Goal: Browse casually: Explore the website without a specific task or goal

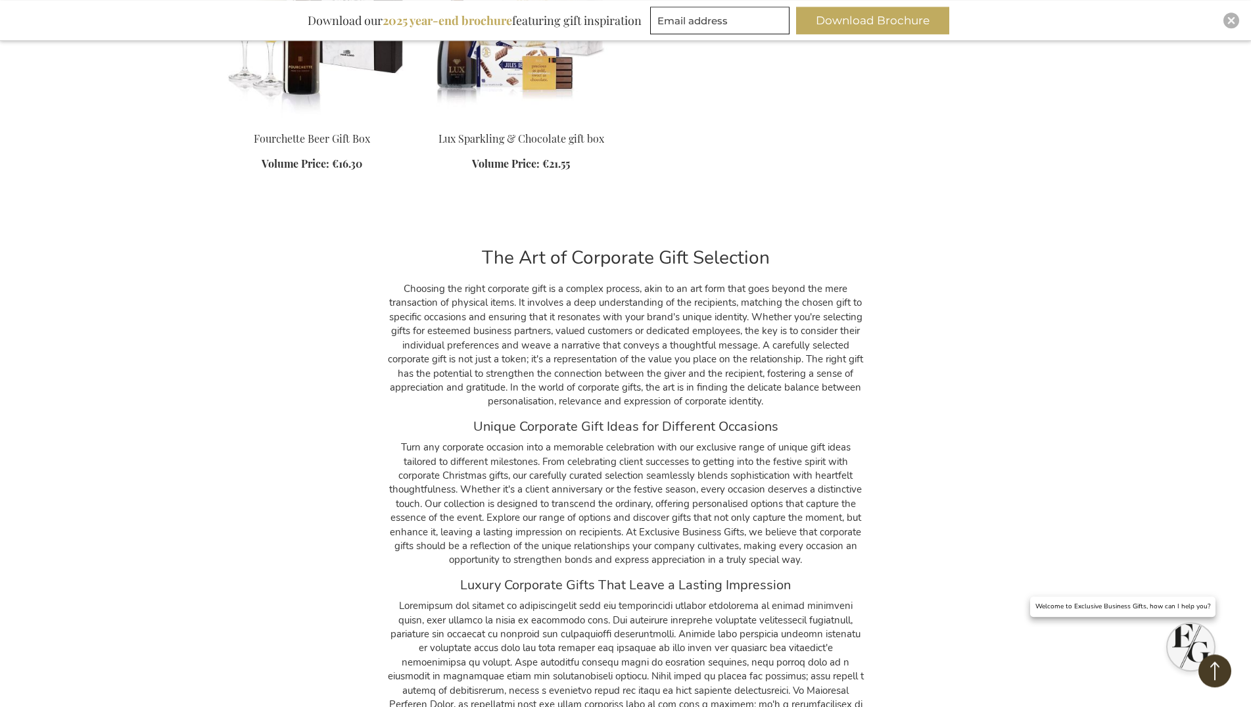
scroll to position [10598, 0]
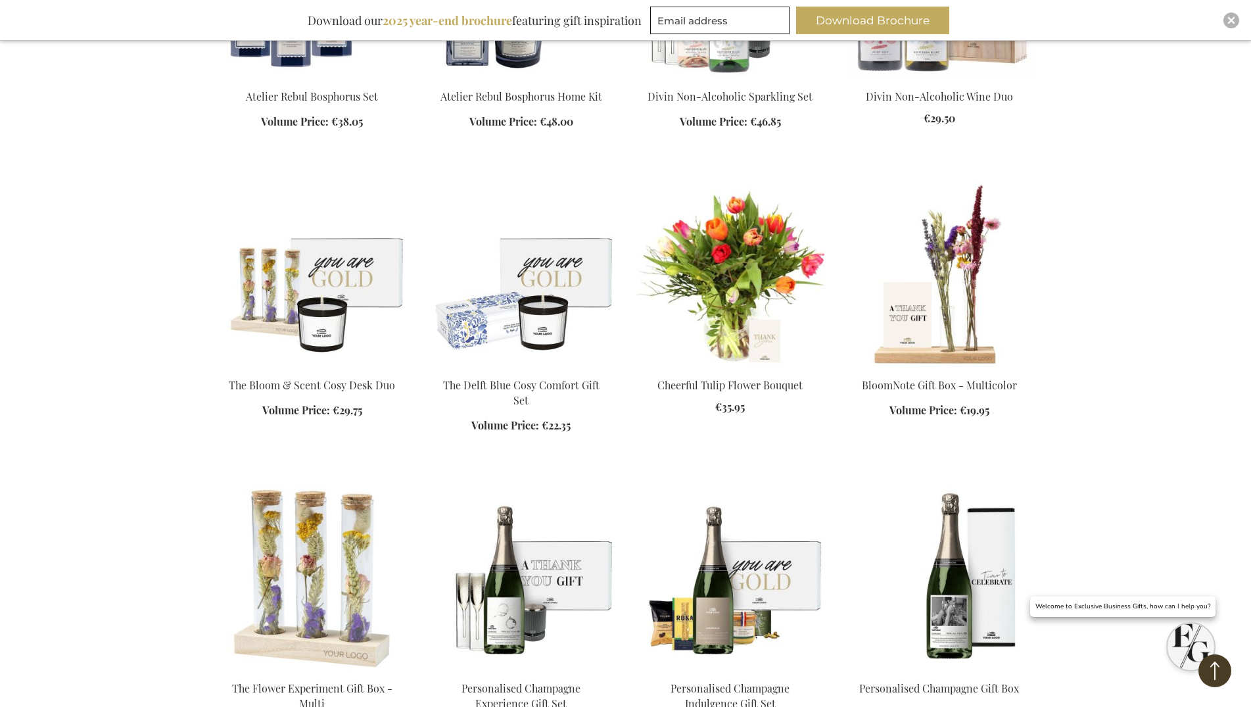
scroll to position [1811, 0]
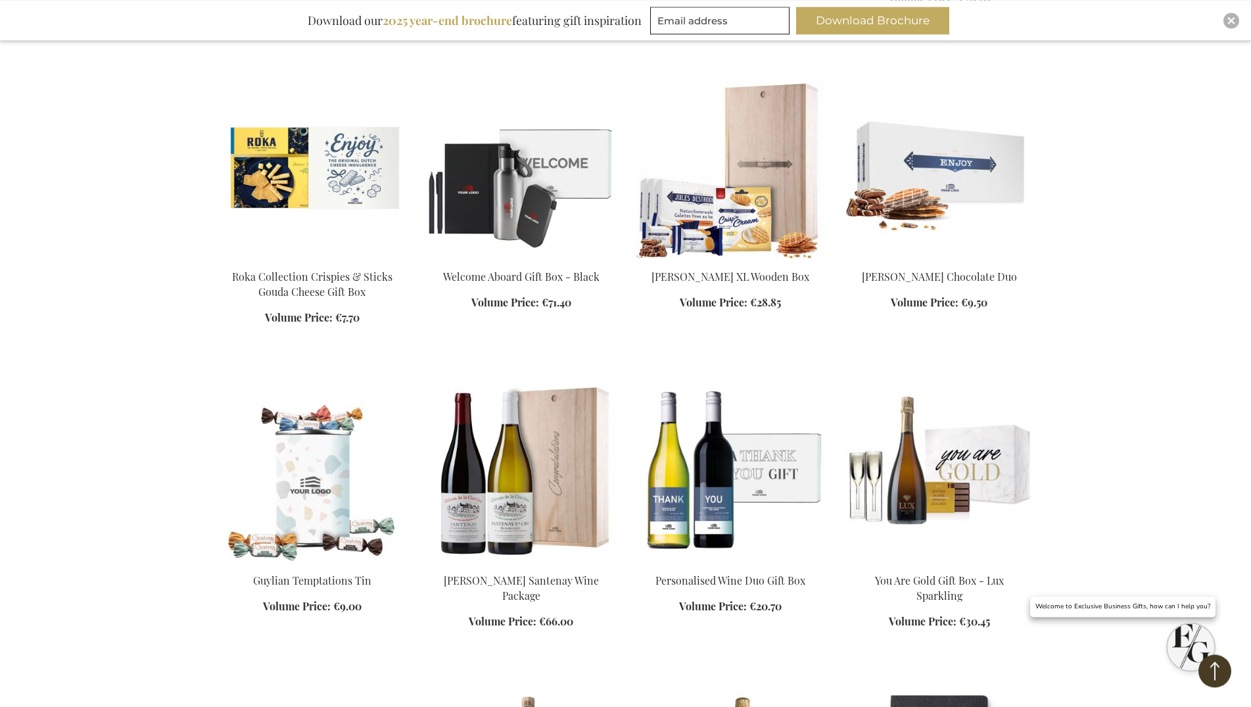
scroll to position [2650, 0]
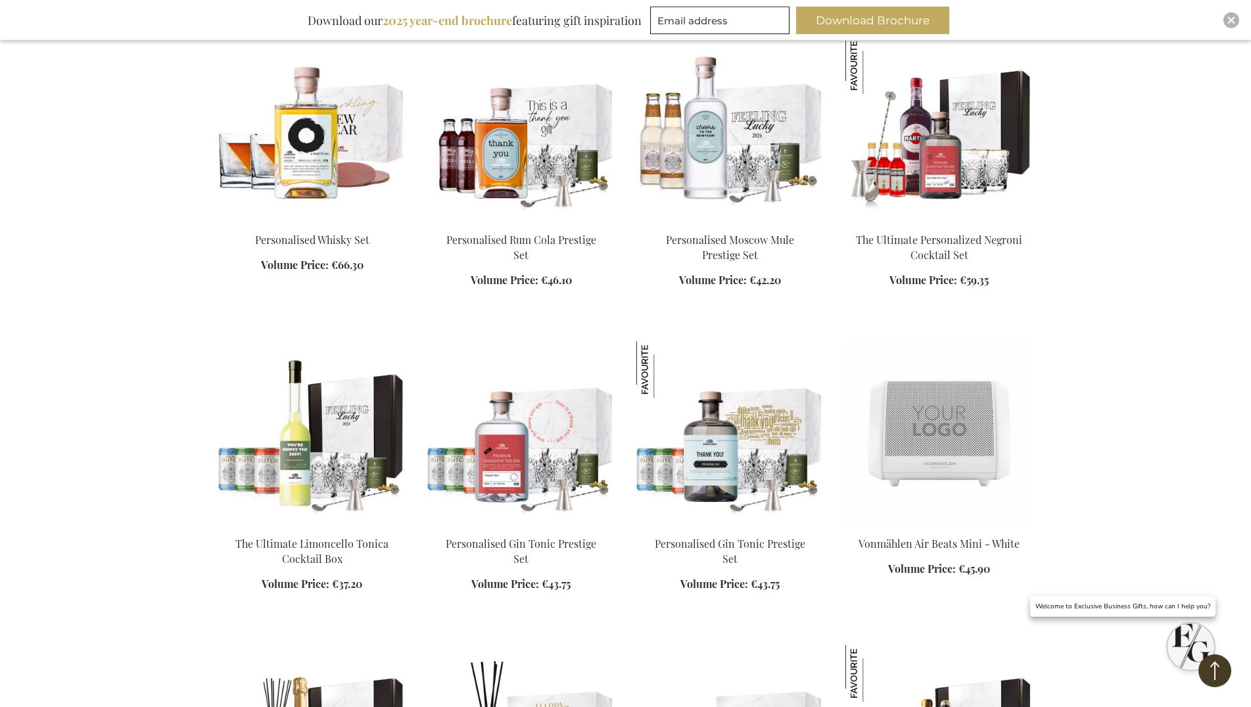
scroll to position [6942, 0]
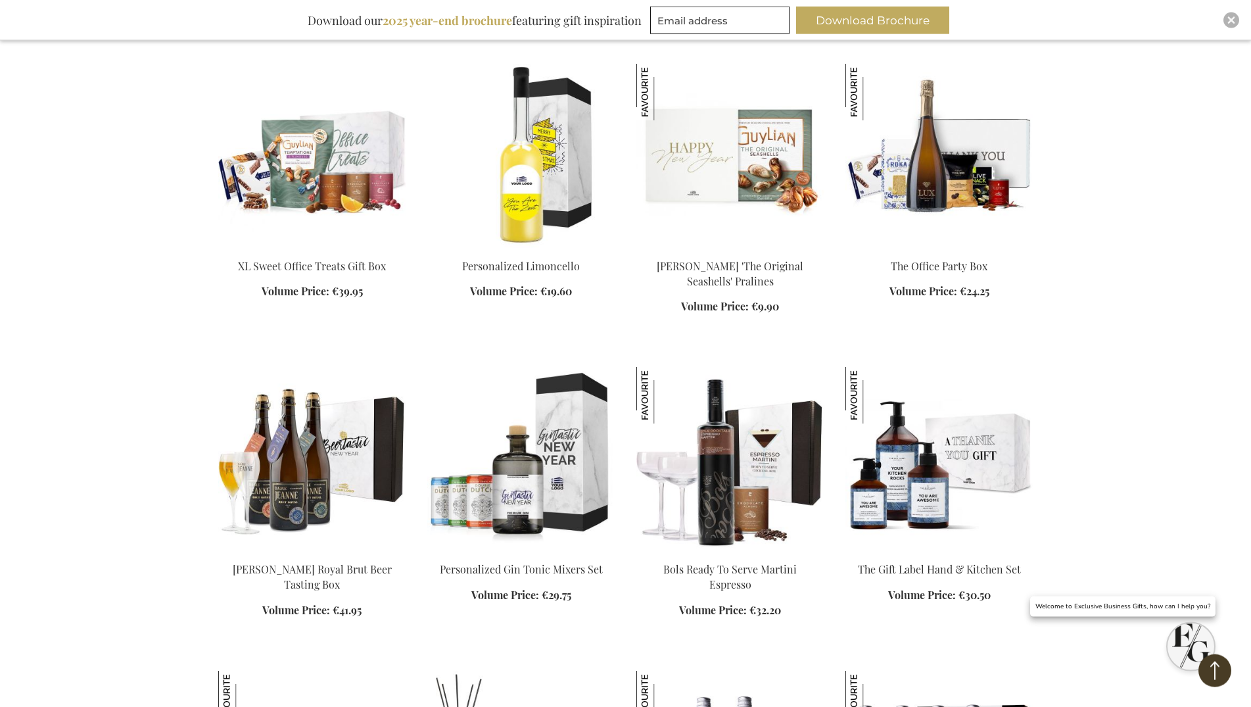
scroll to position [9257, 0]
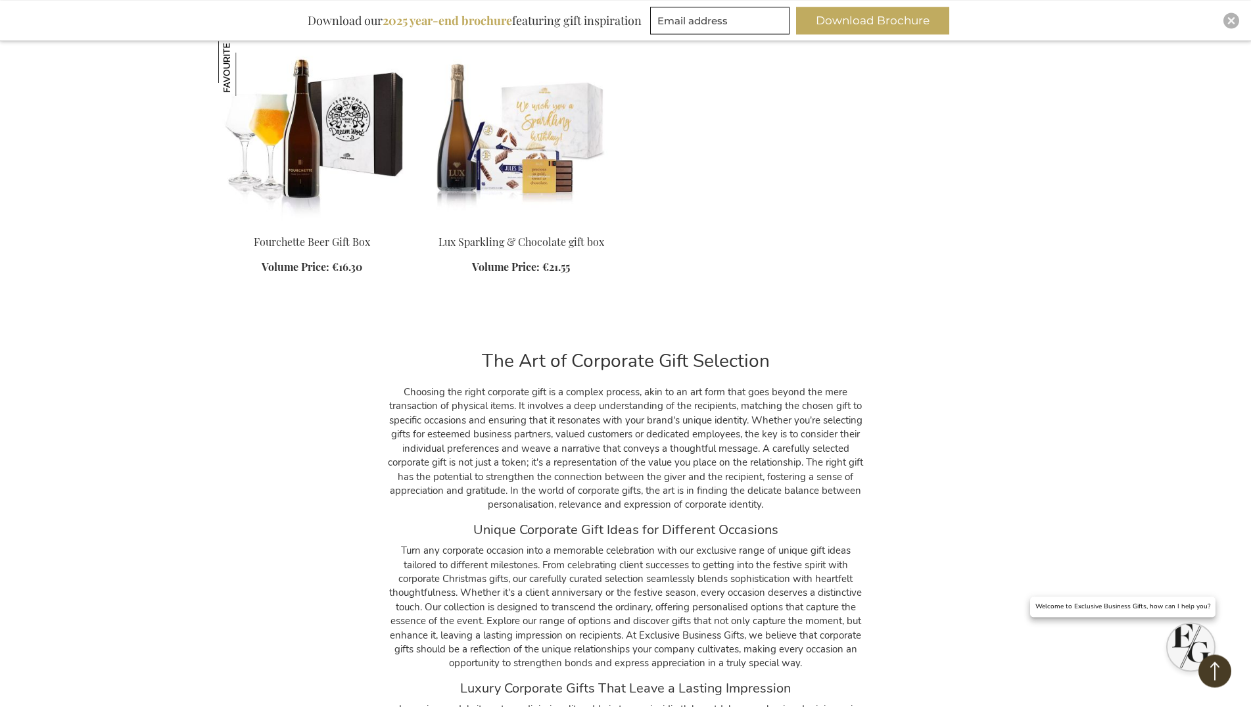
scroll to position [10498, 0]
